Goal: Information Seeking & Learning: Learn about a topic

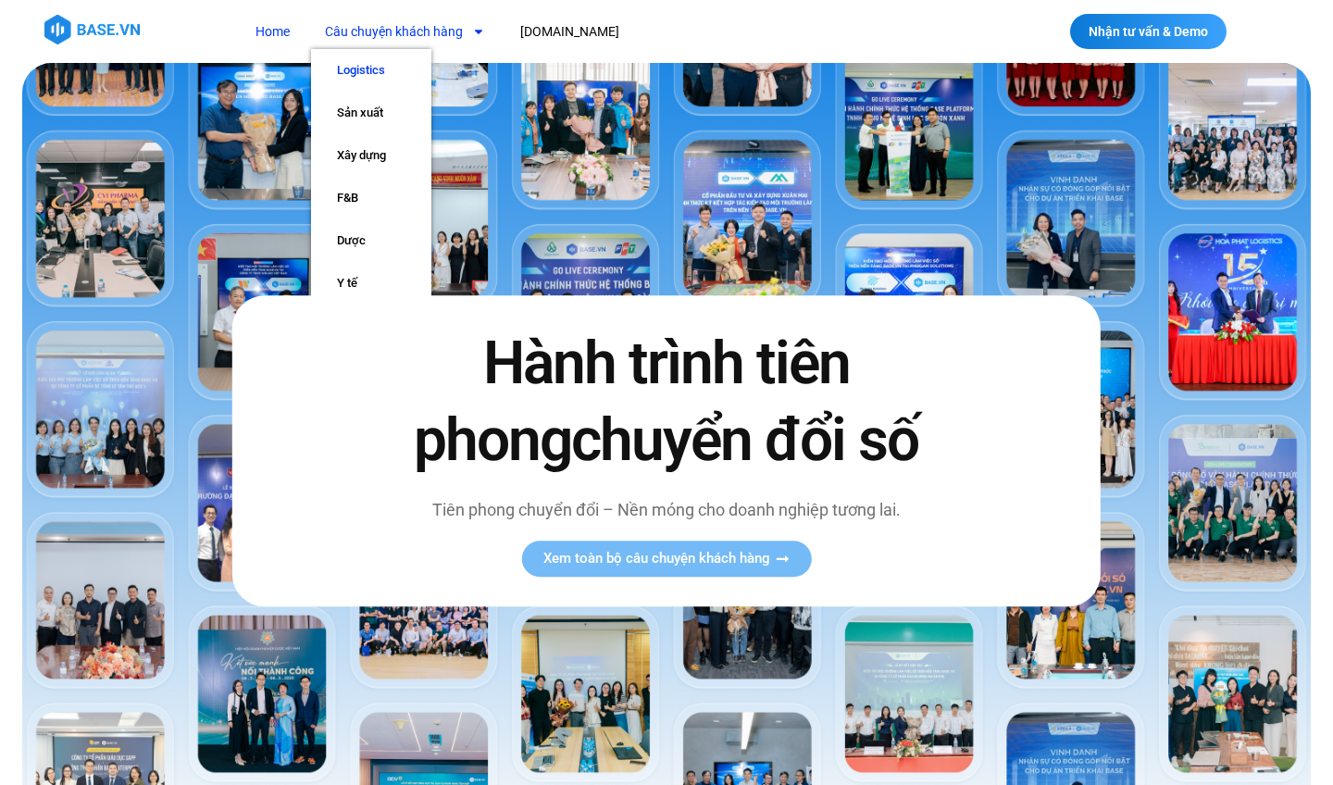
click at [372, 74] on link "Logistics" at bounding box center [371, 70] width 120 height 43
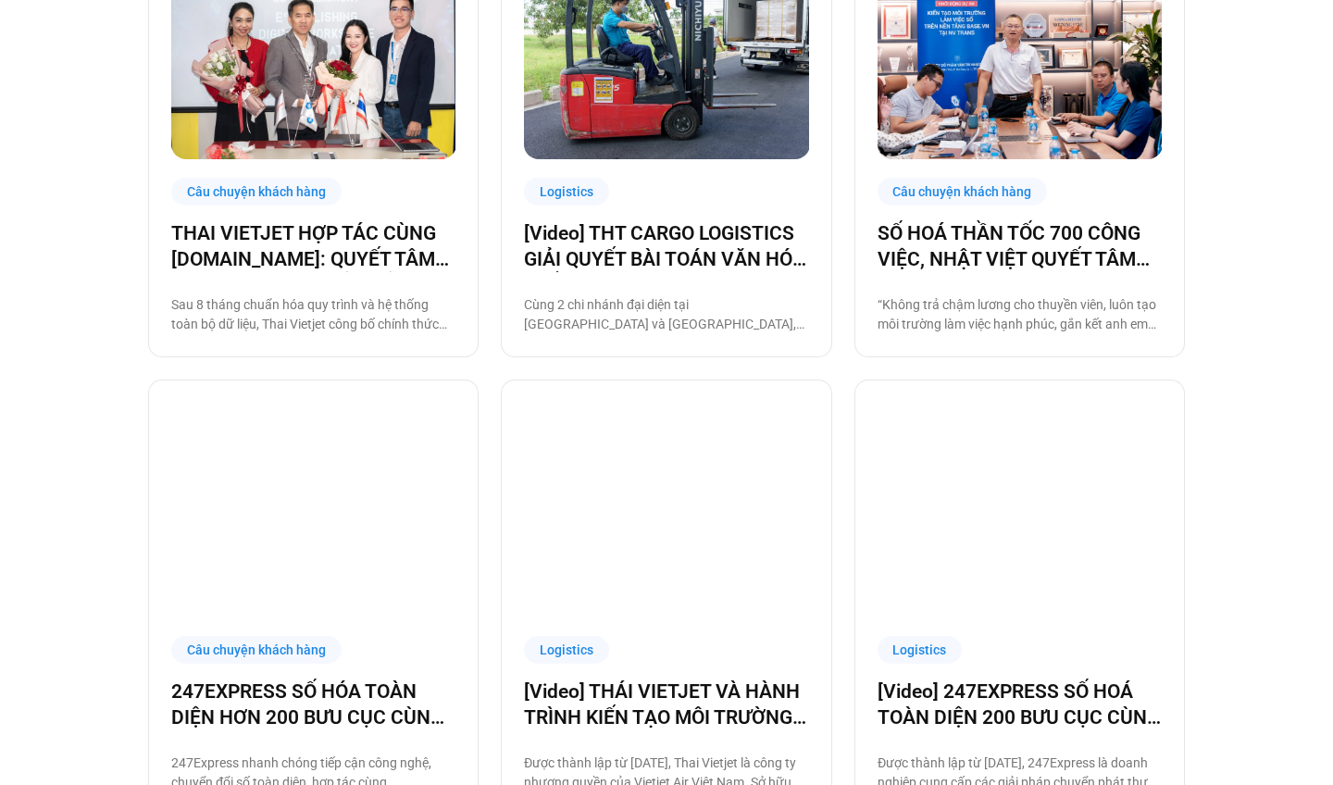
scroll to position [591, 0]
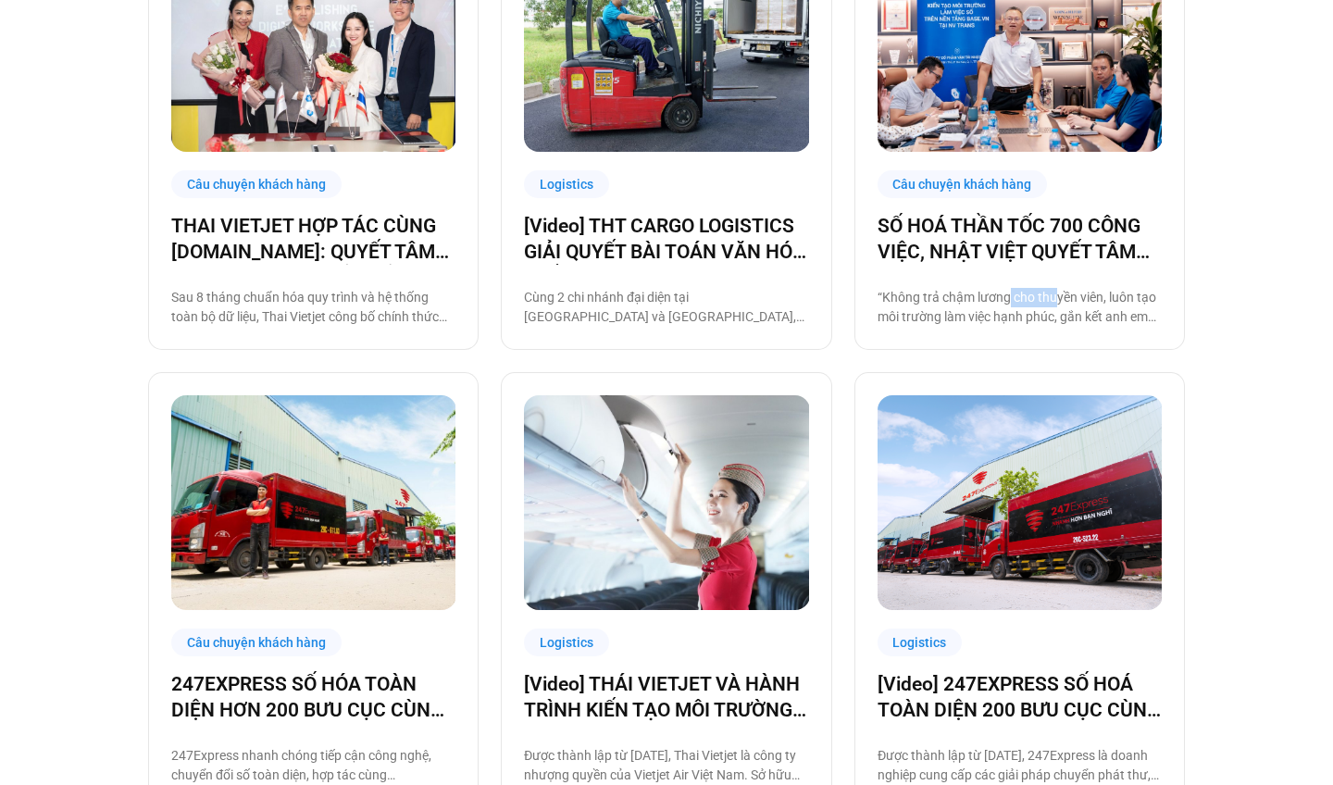
drag, startPoint x: 1004, startPoint y: 297, endPoint x: 1058, endPoint y: 298, distance: 53.7
click at [1058, 298] on p "“Không trả chậm lương cho thuyền viên, luôn tạo môi trường làm việc hạnh phúc, …" at bounding box center [1020, 307] width 284 height 39
click at [1106, 306] on p "“Không trả chậm lương cho thuyền viên, luôn tạo môi trường làm việc hạnh phúc, …" at bounding box center [1020, 307] width 284 height 39
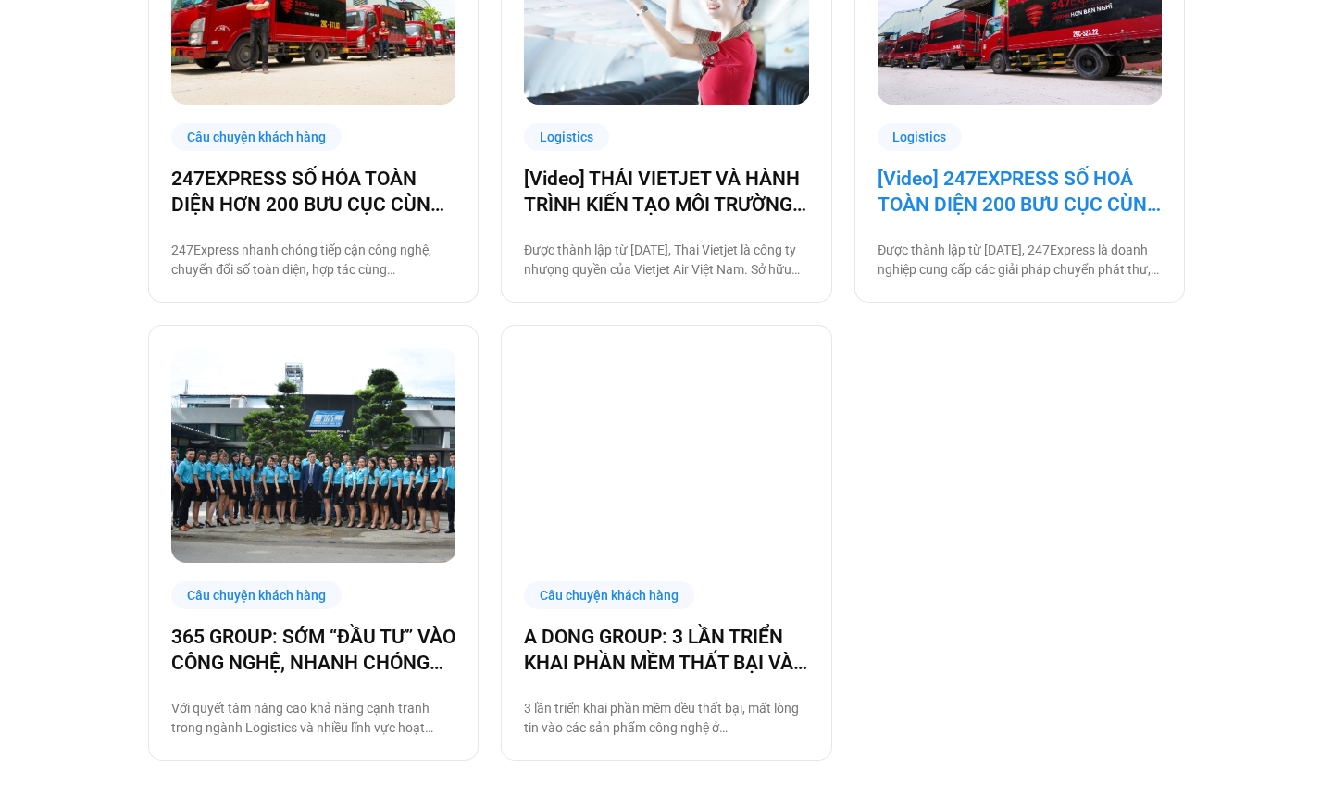
scroll to position [1118, 0]
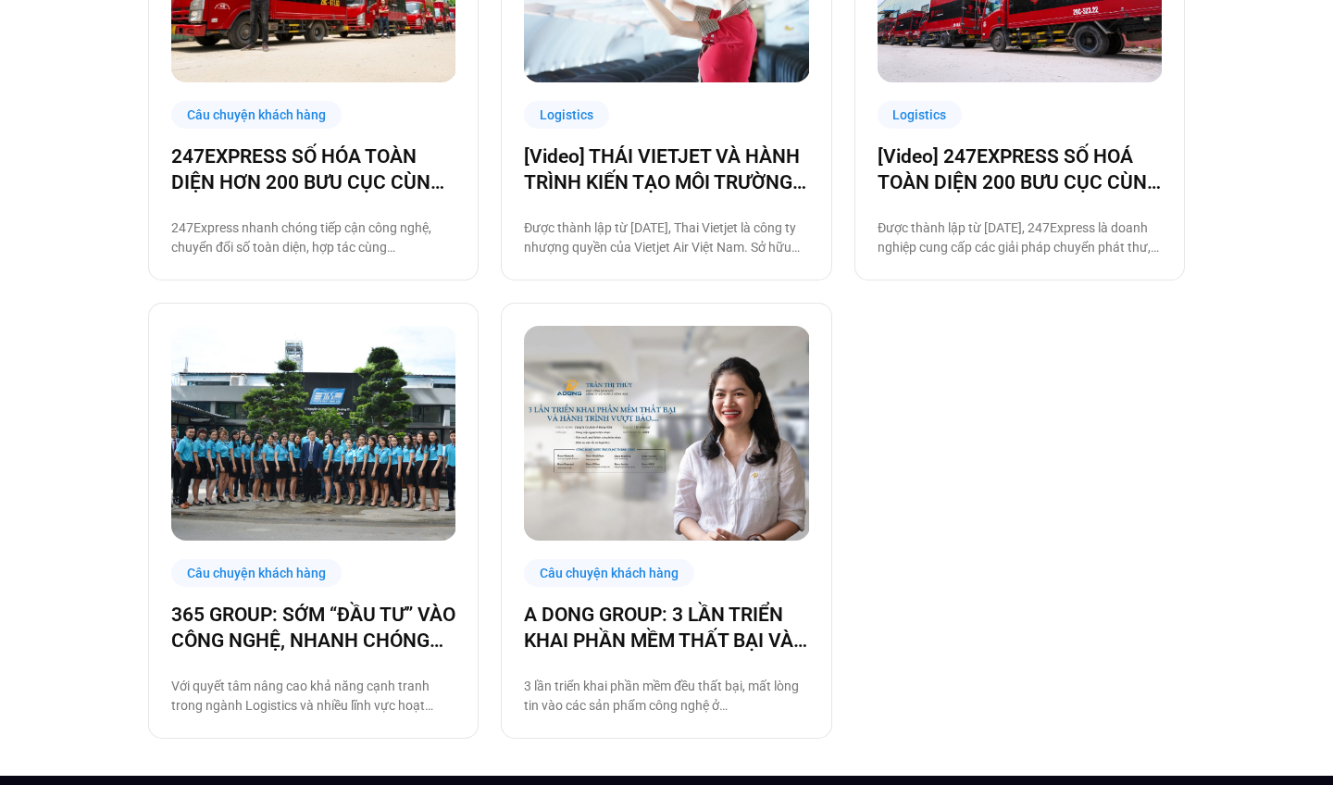
click at [838, 271] on div "Câu chuyện khách hàng THAI VIETJET HỢP TÁC CÙNG BASE.VN: QUYẾT TÂM “CẤT CÁNH” C…" at bounding box center [666, 62] width 1037 height 1352
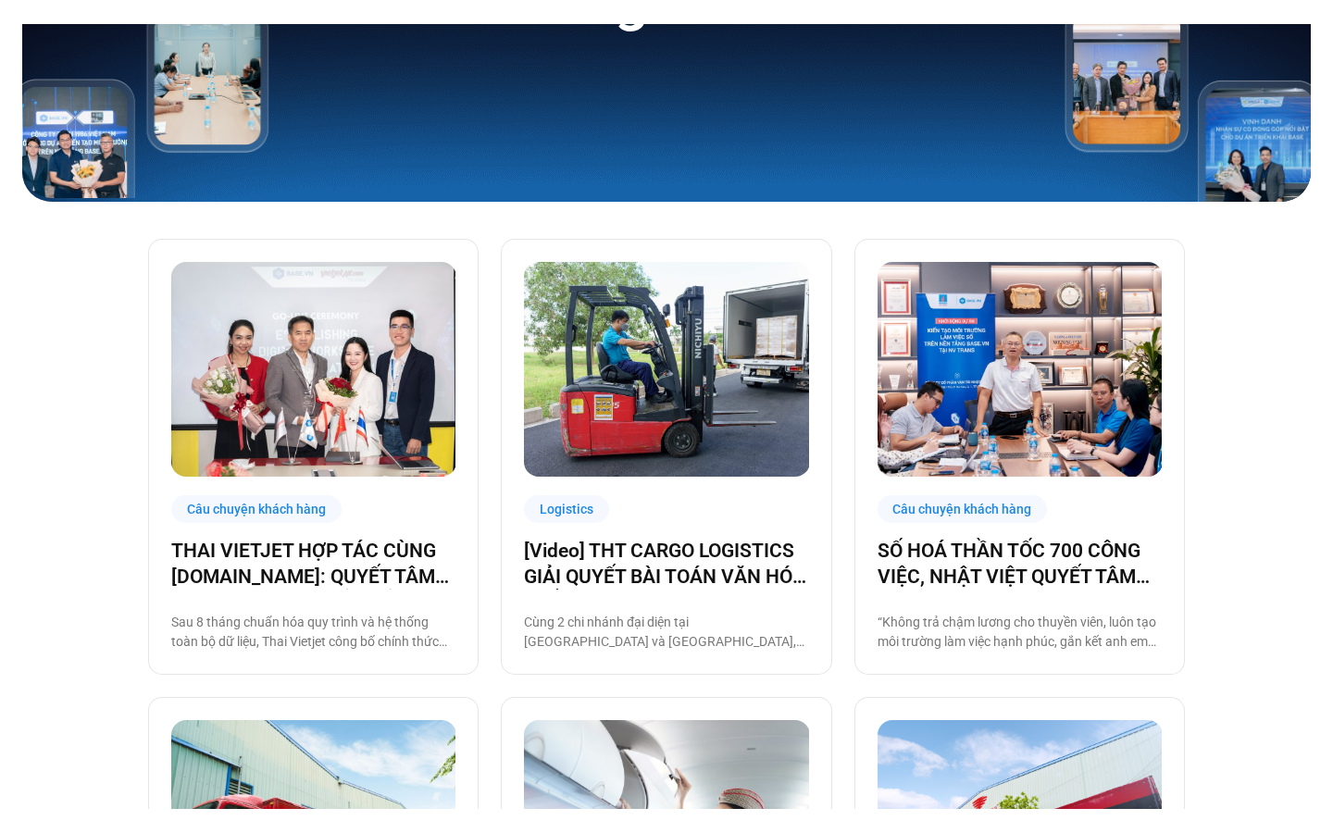
scroll to position [283, 0]
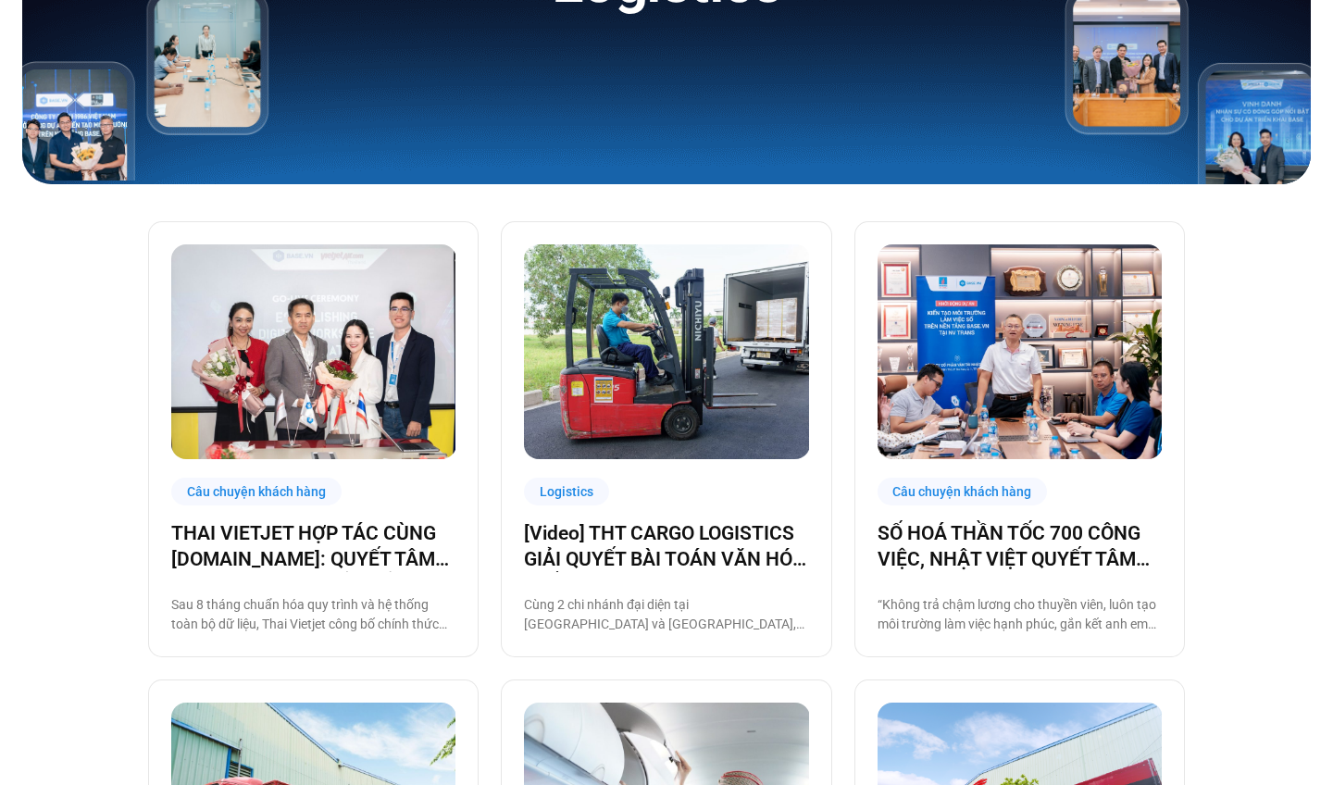
click at [890, 542] on link "SỐ HOÁ THẦN TỐC 700 CÔNG VIỆC, NHẬT VIỆT QUYẾT TÂM “GẮN KẾT TÀU – BỜ”" at bounding box center [1020, 546] width 284 height 52
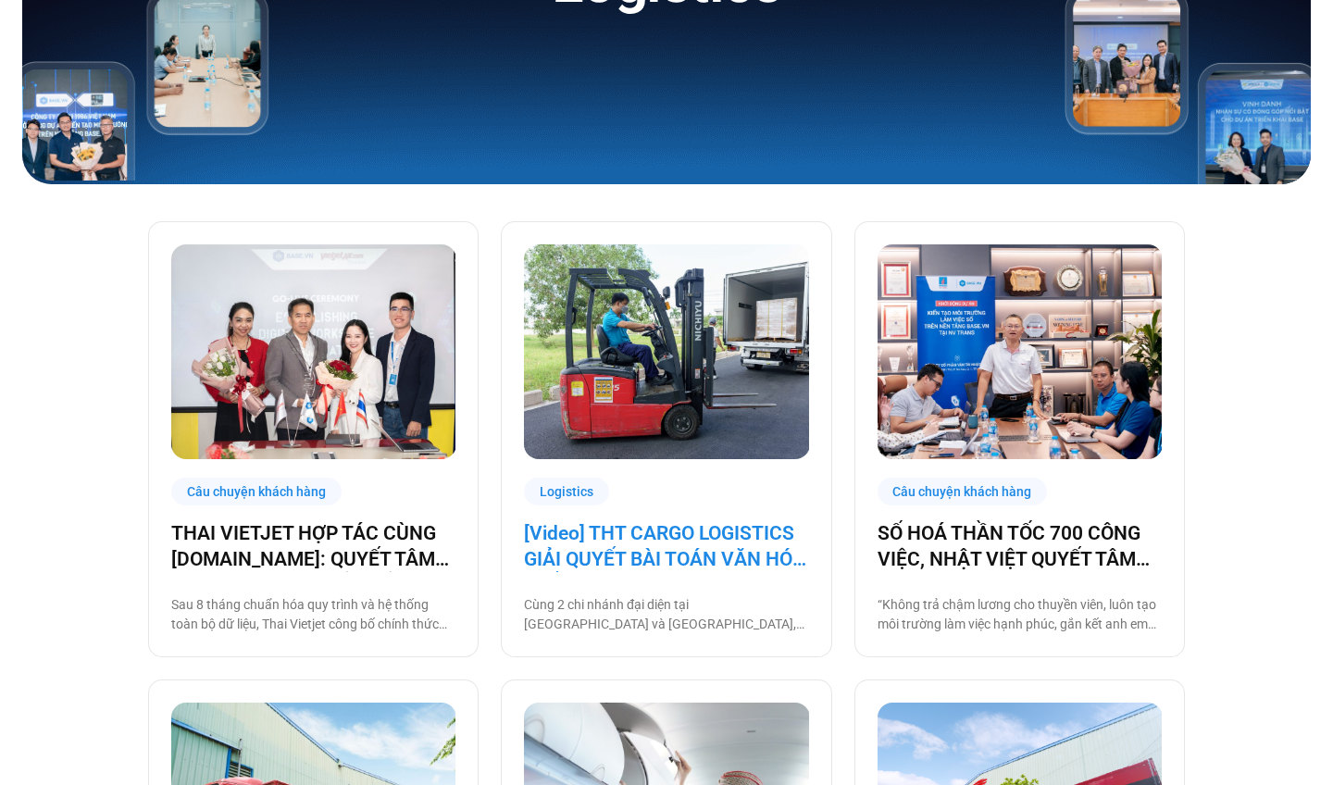
click at [704, 551] on link "[Video] THT CARGO LOGISTICS GIẢI QUYẾT BÀI TOÁN VĂN HÓA NHẰM TĂNG TRƯỞNG BỀN VỮ…" at bounding box center [666, 546] width 284 height 52
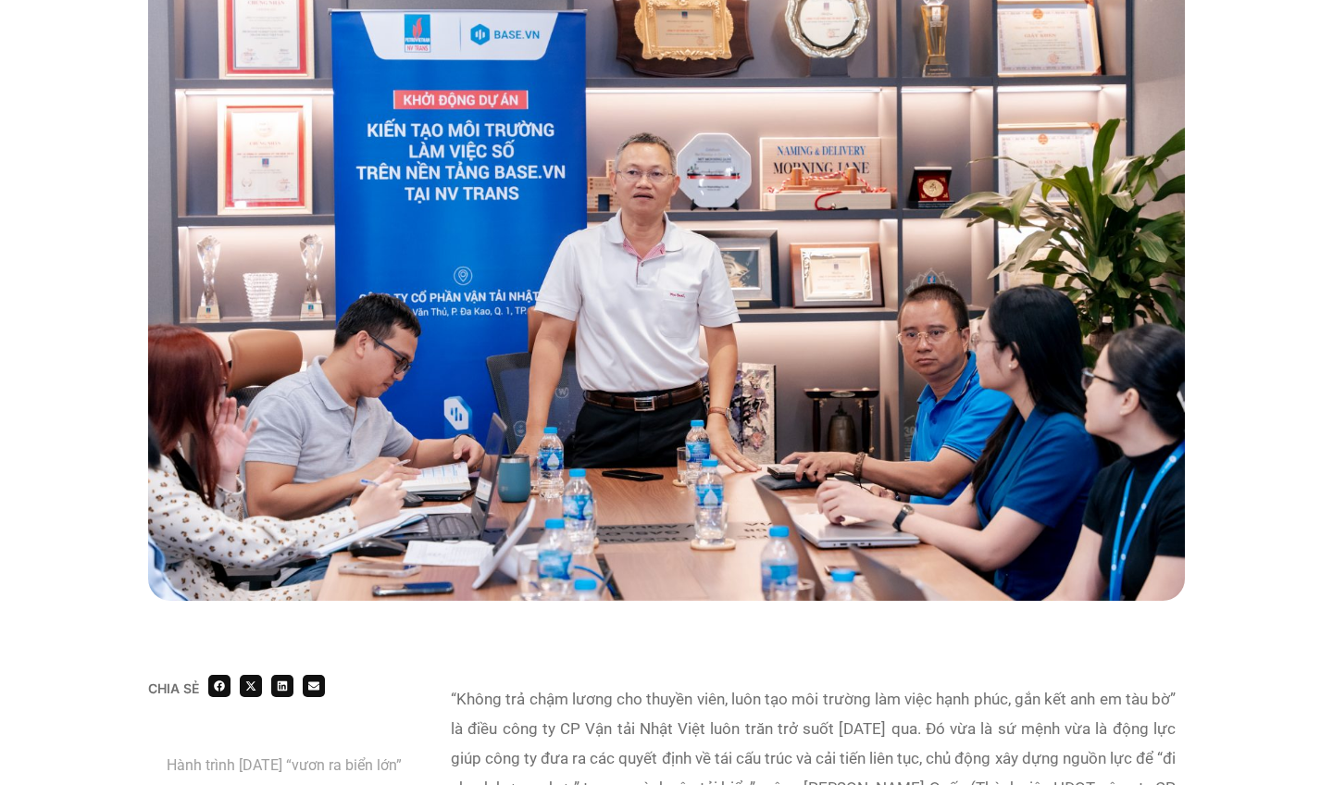
scroll to position [502, 0]
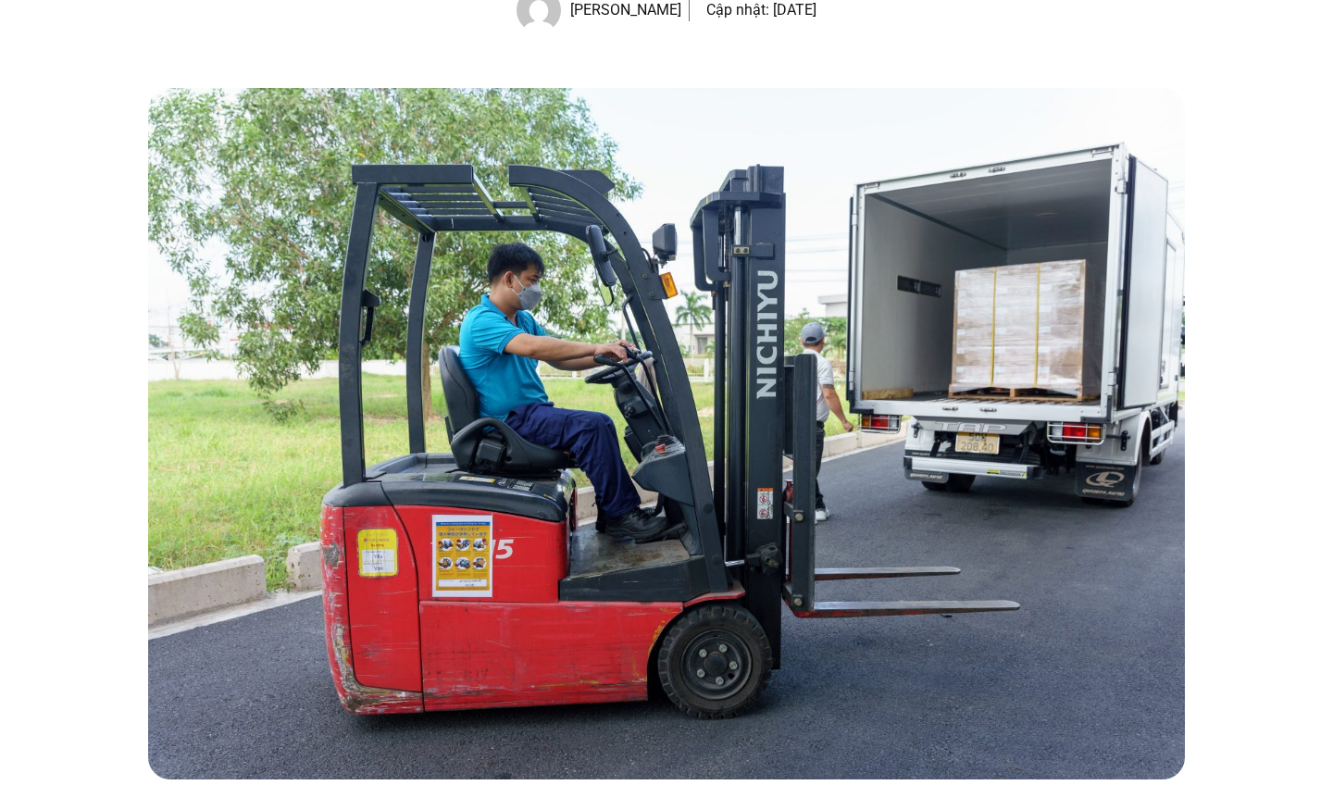
scroll to position [360, 0]
